Goal: Navigation & Orientation: Understand site structure

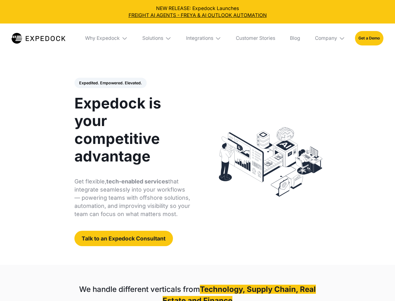
select select
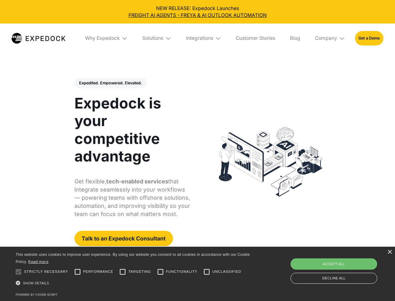
click at [198, 38] on div "Integrations" at bounding box center [199, 38] width 27 height 6
click at [107, 38] on div "Why Expedock" at bounding box center [97, 38] width 35 height 6
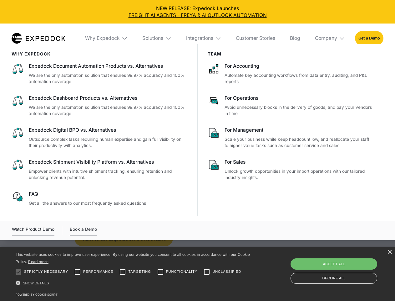
click at [157, 38] on div "Solutions" at bounding box center [152, 38] width 21 height 6
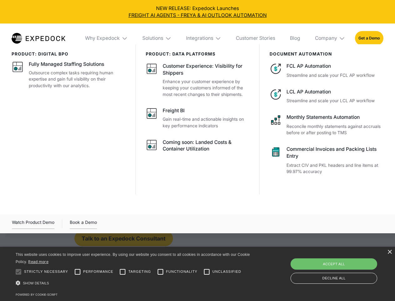
click at [204, 38] on div "Integrations" at bounding box center [199, 38] width 27 height 6
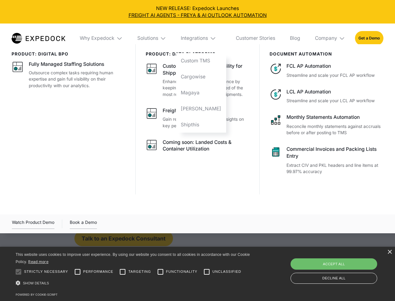
click at [331, 38] on div "Company" at bounding box center [326, 38] width 22 height 6
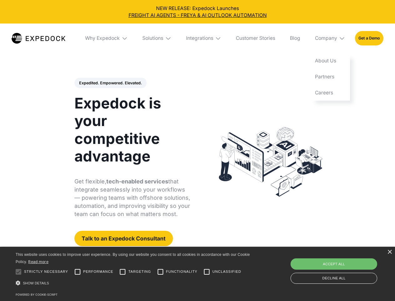
click at [110, 83] on div "Expedited. Empowered. Elevated. Automate Freight Document Extraction at 99.97% …" at bounding box center [133, 162] width 116 height 168
click at [18, 271] on div at bounding box center [18, 271] width 13 height 13
click at [78, 271] on input "Performance" at bounding box center [77, 271] width 13 height 13
checkbox input "true"
click at [123, 271] on input "Targeting" at bounding box center [122, 271] width 13 height 13
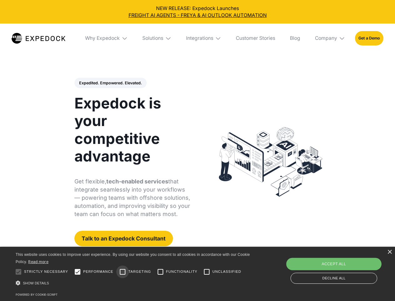
checkbox input "true"
click at [161, 271] on input "Functionality" at bounding box center [160, 271] width 13 height 13
checkbox input "true"
